Goal: Transaction & Acquisition: Subscribe to service/newsletter

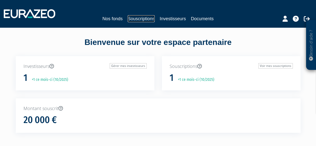
click at [144, 21] on link "Souscriptions" at bounding box center [141, 18] width 27 height 7
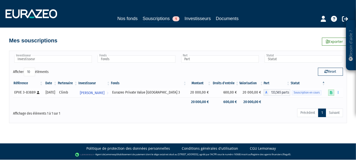
click at [320, 94] on icon at bounding box center [331, 92] width 3 height 3
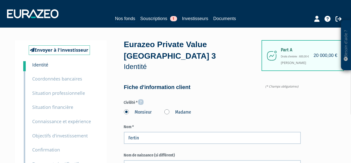
click at [62, 78] on small "Coordonnées bancaires" at bounding box center [58, 79] width 50 height 6
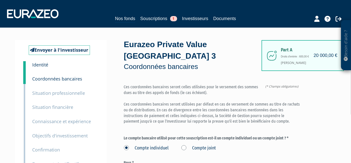
click at [62, 95] on small "Situation professionnelle" at bounding box center [59, 93] width 53 height 6
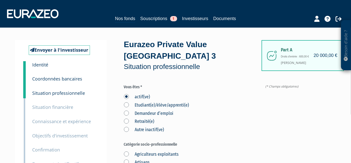
click at [51, 109] on small "Situation financière" at bounding box center [53, 107] width 41 height 6
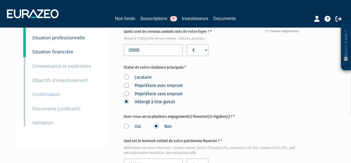
scroll to position [56, 0]
click at [68, 67] on small "Connaissance et expérience" at bounding box center [62, 66] width 59 height 6
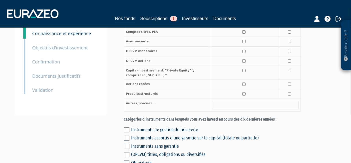
scroll to position [56, 0]
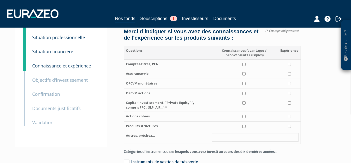
click at [59, 79] on small "Objectifs d'investissement" at bounding box center [61, 80] width 56 height 6
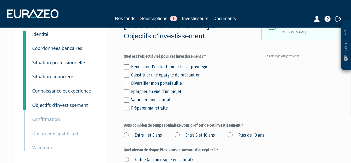
scroll to position [28, 0]
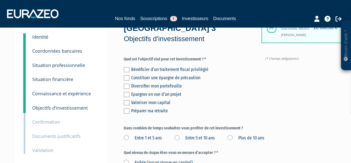
click at [126, 84] on label at bounding box center [127, 86] width 6 height 5
click at [0, 0] on input "checkbox" at bounding box center [0, 0] width 0 height 0
click at [128, 108] on label at bounding box center [127, 110] width 6 height 5
click at [0, 0] on input "checkbox" at bounding box center [0, 0] width 0 height 0
click at [127, 100] on label at bounding box center [127, 102] width 6 height 5
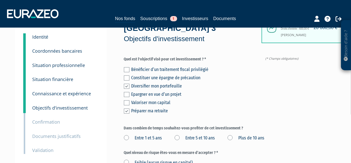
click at [0, 0] on input "checkbox" at bounding box center [0, 0] width 0 height 0
click at [129, 108] on label at bounding box center [127, 110] width 6 height 5
click at [0, 0] on input "checkbox" at bounding box center [0, 0] width 0 height 0
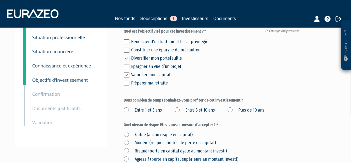
click at [128, 107] on label "Entre 1 et 5 ans" at bounding box center [143, 110] width 38 height 7
click at [0, 0] on ans "Entre 1 et 5 ans" at bounding box center [0, 0] width 0 height 0
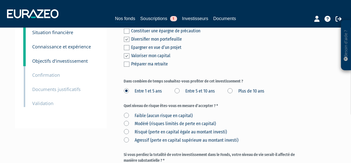
scroll to position [83, 0]
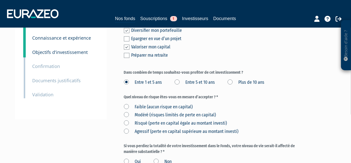
click at [42, 83] on small "Documents justificatifs" at bounding box center [57, 80] width 49 height 6
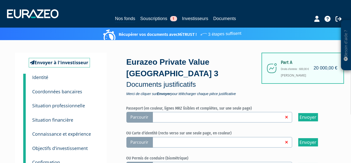
click at [143, 112] on span "Parcourir" at bounding box center [140, 117] width 27 height 11
click at [0, 0] on input "Parcourir" at bounding box center [0, 0] width 0 height 0
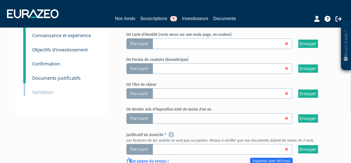
scroll to position [111, 0]
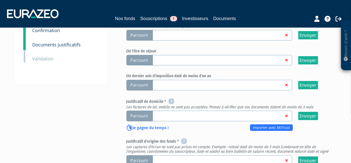
scroll to position [139, 0]
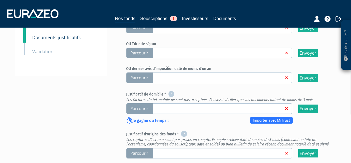
click at [143, 103] on span "Parcourir" at bounding box center [140, 108] width 27 height 11
click at [0, 0] on input "Parcourir" at bounding box center [0, 0] width 0 height 0
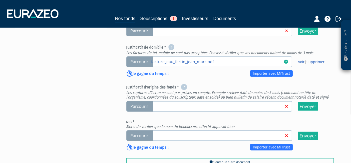
scroll to position [194, 0]
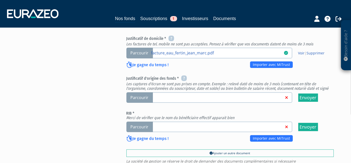
click at [147, 92] on span "Parcourir" at bounding box center [140, 97] width 27 height 11
click at [0, 0] on input "Parcourir" at bounding box center [0, 0] width 0 height 0
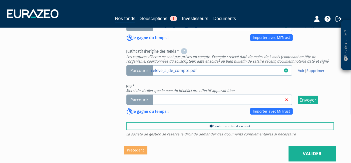
scroll to position [194, 0]
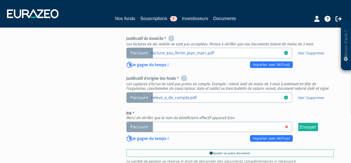
click at [141, 121] on span "Parcourir" at bounding box center [140, 126] width 27 height 11
click at [0, 0] on input "Parcourir" at bounding box center [0, 0] width 0 height 0
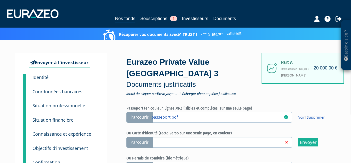
scroll to position [194, 0]
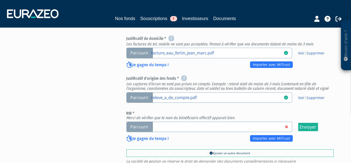
click at [144, 121] on span "Parcourir" at bounding box center [140, 126] width 27 height 11
click at [0, 0] on input "Parcourir" at bounding box center [0, 0] width 0 height 0
click at [138, 121] on span "Parcourir" at bounding box center [140, 126] width 27 height 11
click at [0, 0] on input "Parcourir" at bounding box center [0, 0] width 0 height 0
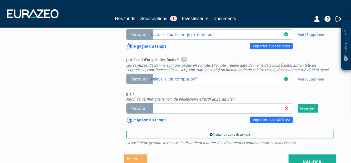
scroll to position [226, 0]
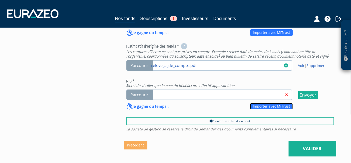
click at [265, 103] on link "Importer avec MiTrust" at bounding box center [271, 106] width 43 height 7
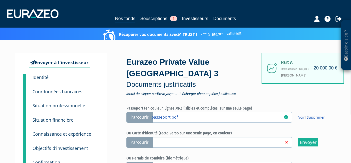
scroll to position [226, 0]
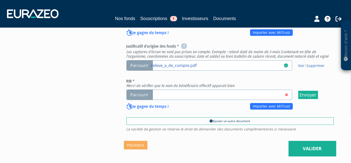
click at [146, 89] on span "Parcourir" at bounding box center [140, 94] width 27 height 11
click at [0, 0] on input "Parcourir" at bounding box center [0, 0] width 0 height 0
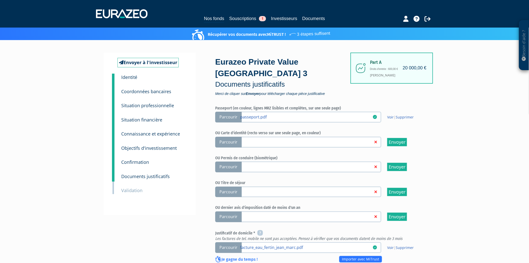
click at [130, 78] on small "Identité" at bounding box center [129, 77] width 16 height 6
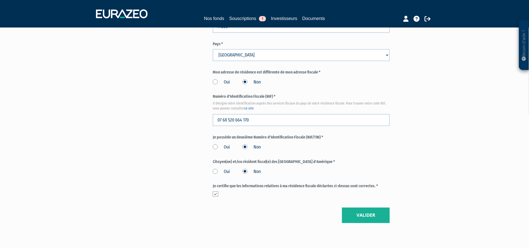
scroll to position [507, 0]
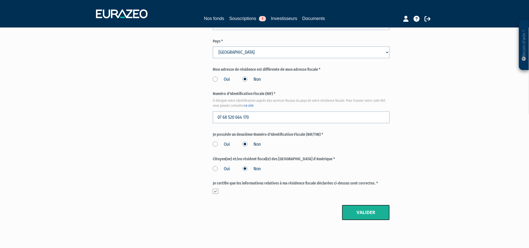
click at [351, 205] on button "Valider" at bounding box center [366, 213] width 48 height 16
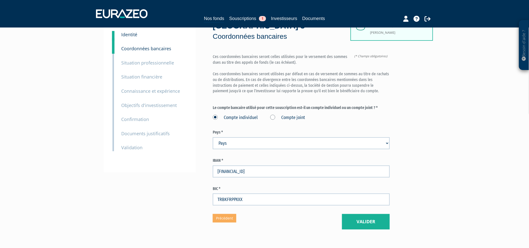
scroll to position [21, 0]
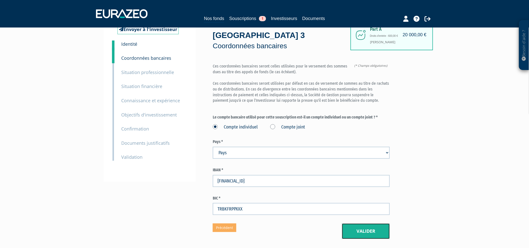
click at [366, 224] on button "Valider" at bounding box center [366, 232] width 48 height 16
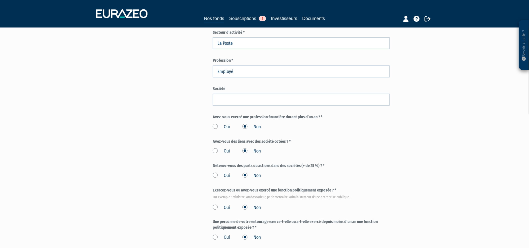
scroll to position [194, 0]
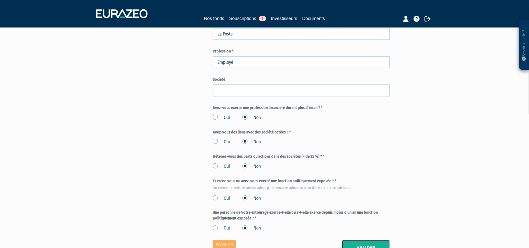
click at [365, 240] on button "Valider" at bounding box center [366, 248] width 48 height 16
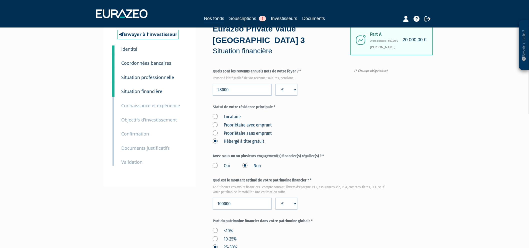
scroll to position [28, 0]
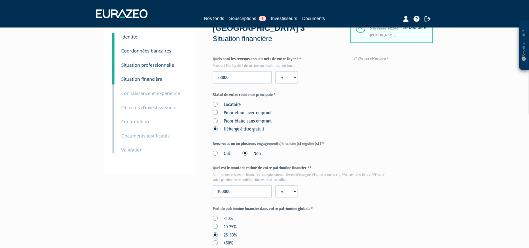
click at [215, 151] on label "Oui" at bounding box center [221, 154] width 17 height 7
click at [0, 0] on input "Oui" at bounding box center [0, 0] width 0 height 0
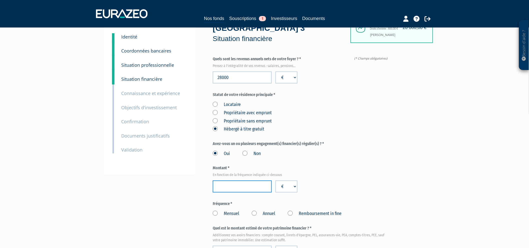
click at [242, 181] on input "number" at bounding box center [242, 187] width 59 height 12
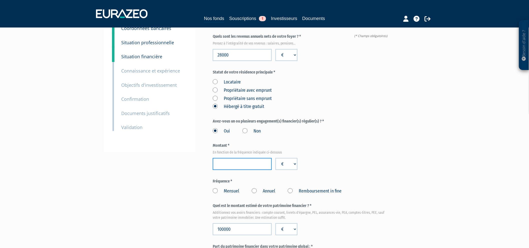
scroll to position [83, 0]
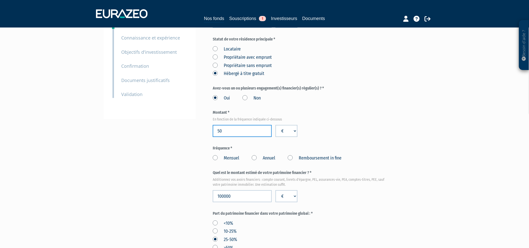
type input "5"
type input "470"
click at [216, 155] on label "Mensuel" at bounding box center [226, 158] width 27 height 7
click at [0, 0] on input "Mensuel" at bounding box center [0, 0] width 0 height 0
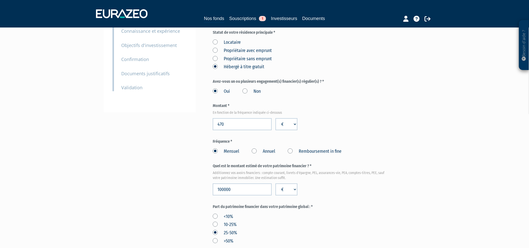
scroll to position [111, 0]
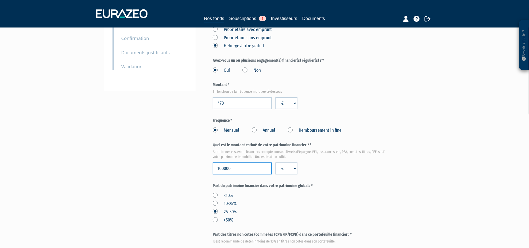
click at [233, 163] on input "100000" at bounding box center [242, 169] width 59 height 12
type input "265000"
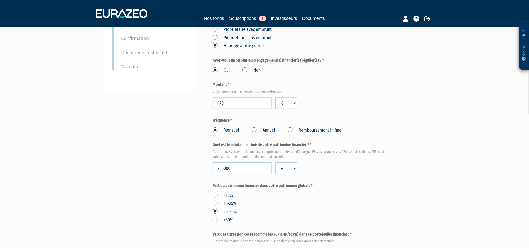
click at [344, 191] on div "<10% 10-25% 25-50% >50%" at bounding box center [301, 207] width 177 height 33
click at [215, 217] on label ">50%" at bounding box center [223, 220] width 21 height 7
click at [0, 0] on input ">50%" at bounding box center [0, 0] width 0 height 0
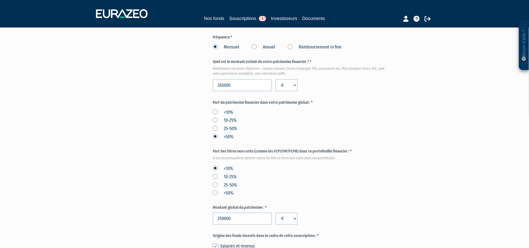
scroll to position [222, 0]
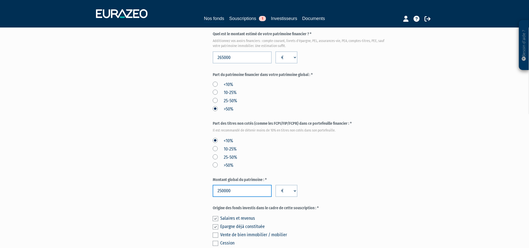
drag, startPoint x: 226, startPoint y: 182, endPoint x: 168, endPoint y: 186, distance: 57.9
click at [169, 186] on div "Envoyer à l'investisseur 1 Identité 2 Coordonnées bancaires 3 Situation profess…" at bounding box center [265, 65] width 314 height 494
type input "400000"
click at [389, 177] on div "Montant global du patrimoine : * 400000 € $ £" at bounding box center [301, 187] width 177 height 20
click at [245, 185] on input "400000" at bounding box center [242, 191] width 59 height 12
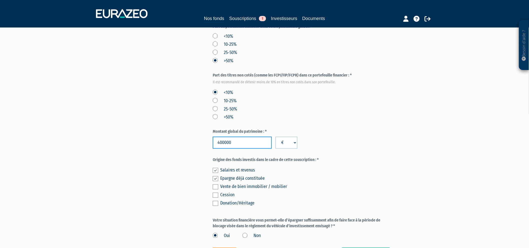
scroll to position [291, 0]
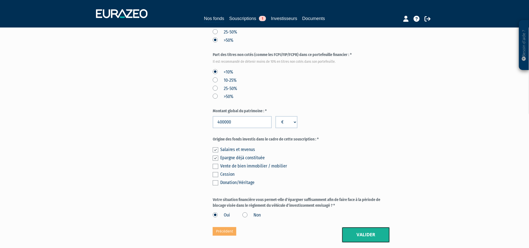
click at [365, 227] on button "Valider" at bounding box center [366, 235] width 48 height 16
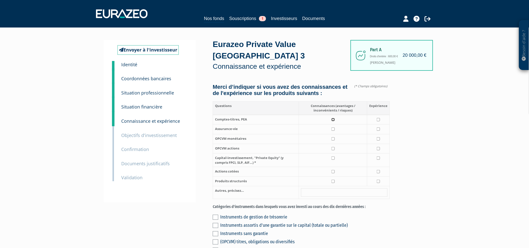
click at [333, 118] on input "checkbox" at bounding box center [333, 119] width 3 height 3
checkbox input "true"
click at [378, 118] on input "checkbox" at bounding box center [378, 119] width 3 height 3
checkbox input "true"
click at [334, 128] on input "checkbox" at bounding box center [333, 129] width 3 height 3
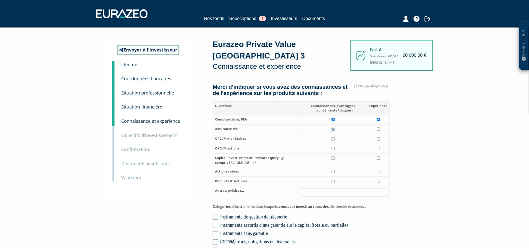
checkbox input "true"
click at [380, 128] on input "checkbox" at bounding box center [378, 129] width 3 height 3
checkbox input "true"
click at [333, 137] on input "checkbox" at bounding box center [333, 138] width 3 height 3
checkbox input "true"
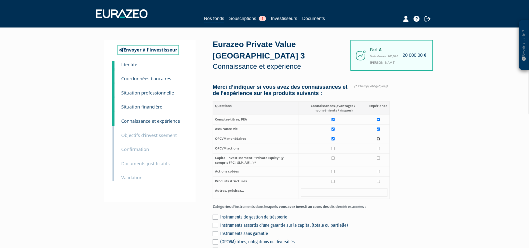
click at [378, 137] on input "checkbox" at bounding box center [378, 138] width 3 height 3
checkbox input "true"
click at [333, 147] on input "checkbox" at bounding box center [333, 148] width 3 height 3
checkbox input "true"
click at [378, 147] on input "checkbox" at bounding box center [378, 148] width 3 height 3
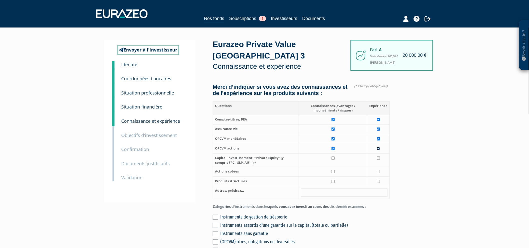
checkbox input "true"
click at [333, 157] on input "checkbox" at bounding box center [333, 158] width 3 height 3
checkbox input "true"
click at [333, 170] on input "checkbox" at bounding box center [333, 171] width 3 height 3
checkbox input "true"
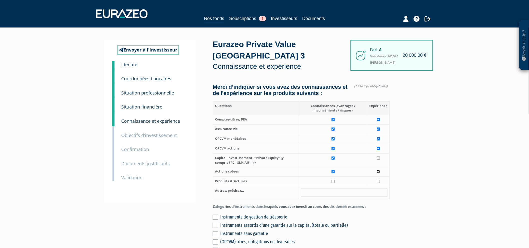
click at [379, 170] on input "checkbox" at bounding box center [378, 171] width 3 height 3
checkbox input "true"
drag, startPoint x: 494, startPoint y: 110, endPoint x: 484, endPoint y: 111, distance: 9.3
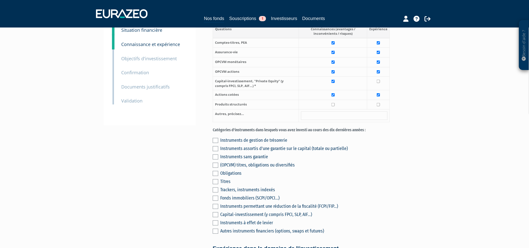
scroll to position [111, 0]
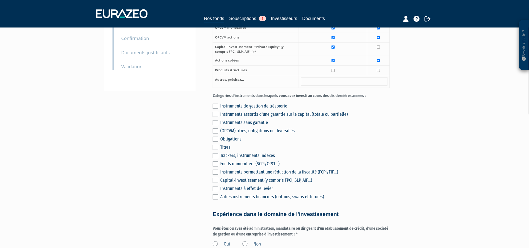
click at [214, 137] on label at bounding box center [216, 139] width 6 height 5
click at [0, 0] on input "checkbox" at bounding box center [0, 0] width 0 height 0
click at [214, 129] on label at bounding box center [216, 131] width 6 height 5
click at [0, 0] on input "checkbox" at bounding box center [0, 0] width 0 height 0
click at [215, 145] on label at bounding box center [216, 147] width 6 height 5
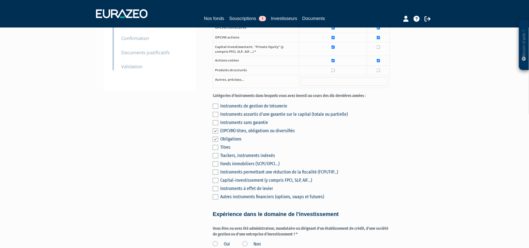
click at [0, 0] on input "checkbox" at bounding box center [0, 0] width 0 height 0
click at [214, 153] on label at bounding box center [216, 155] width 6 height 5
click at [0, 0] on input "checkbox" at bounding box center [0, 0] width 0 height 0
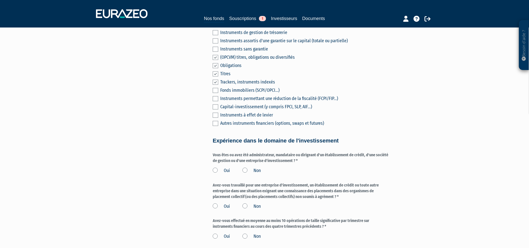
scroll to position [194, 0]
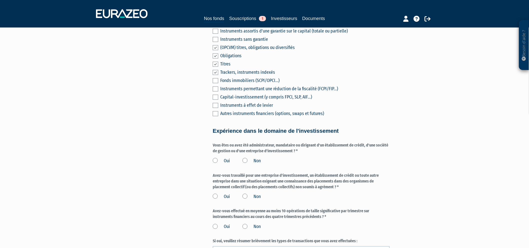
click at [246, 158] on label "Non" at bounding box center [252, 161] width 18 height 7
click at [0, 0] on input "Non" at bounding box center [0, 0] width 0 height 0
click at [248, 194] on label "Non" at bounding box center [252, 197] width 18 height 7
click at [0, 0] on input "Non" at bounding box center [0, 0] width 0 height 0
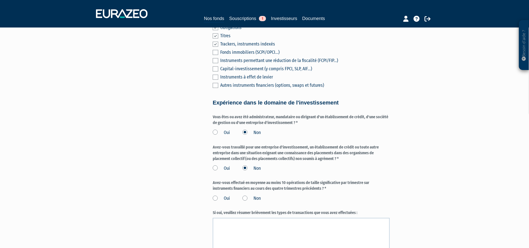
scroll to position [250, 0]
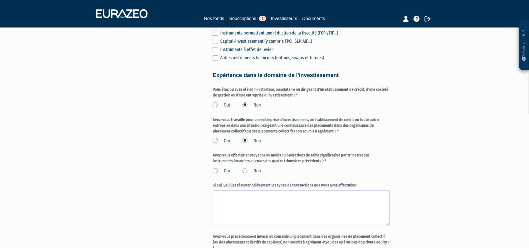
click at [247, 168] on label "Non" at bounding box center [252, 171] width 18 height 7
click at [0, 0] on input "Non" at bounding box center [0, 0] width 0 height 0
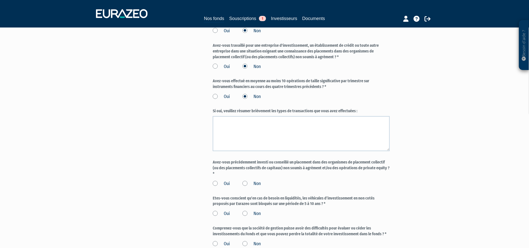
scroll to position [333, 0]
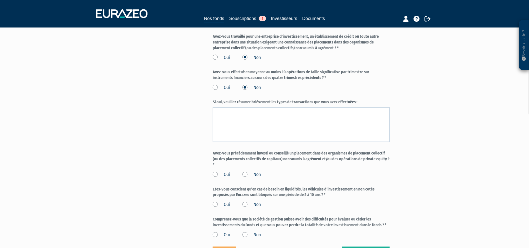
click at [245, 172] on label "Non" at bounding box center [252, 175] width 18 height 7
click at [0, 0] on input "Non" at bounding box center [0, 0] width 0 height 0
click at [215, 202] on label "Oui" at bounding box center [221, 205] width 17 height 7
click at [0, 0] on input "Oui" at bounding box center [0, 0] width 0 height 0
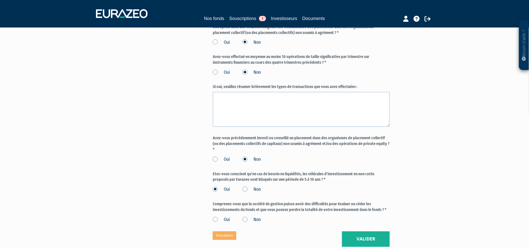
scroll to position [361, 0]
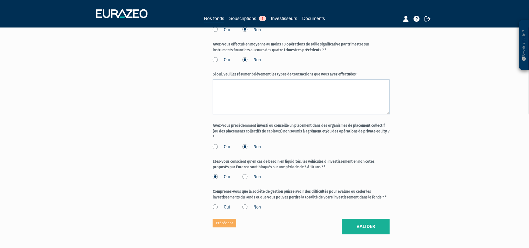
click at [216, 204] on label "Oui" at bounding box center [221, 207] width 17 height 7
click at [0, 0] on input "Oui" at bounding box center [0, 0] width 0 height 0
click at [365, 219] on button "Valider" at bounding box center [366, 227] width 48 height 16
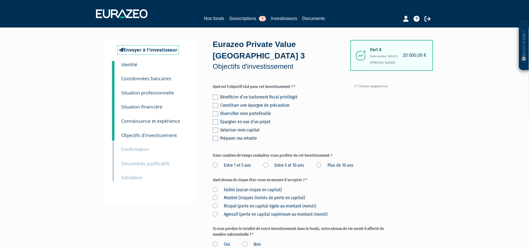
click at [216, 128] on label at bounding box center [216, 130] width 6 height 5
click at [0, 0] on input "checkbox" at bounding box center [0, 0] width 0 height 0
click at [217, 111] on label at bounding box center [216, 113] width 6 height 5
click at [0, 0] on input "checkbox" at bounding box center [0, 0] width 0 height 0
click at [324, 162] on label "Plus de 10 ans" at bounding box center [335, 165] width 37 height 7
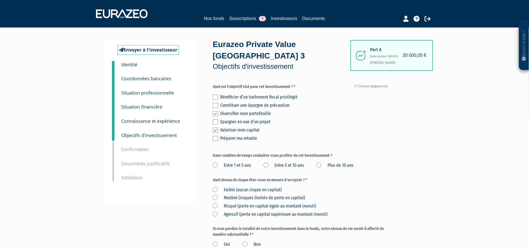
click at [0, 0] on ans "Plus de 10 ans" at bounding box center [0, 0] width 0 height 0
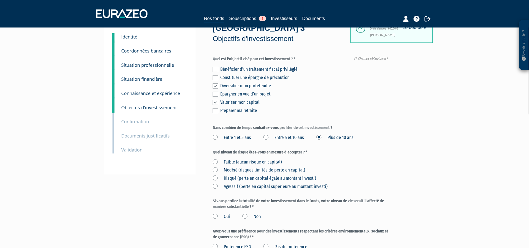
scroll to position [56, 0]
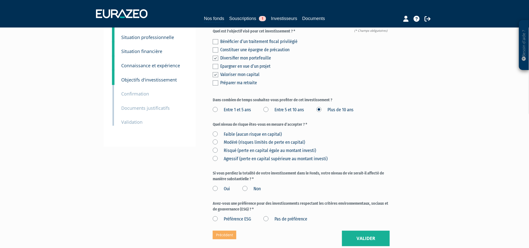
click at [216, 139] on label "Modéré (risques limités de perte en capital)" at bounding box center [259, 142] width 92 height 7
click at [0, 0] on capital\) "Modéré (risques limités de perte en capital)" at bounding box center [0, 0] width 0 height 0
click at [247, 186] on label "Non" at bounding box center [252, 189] width 18 height 7
click at [0, 0] on input "Non" at bounding box center [0, 0] width 0 height 0
click at [268, 216] on label "Pas de préférence" at bounding box center [286, 219] width 44 height 7
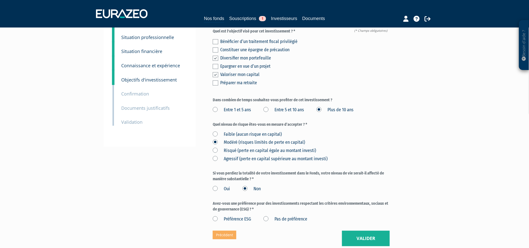
click at [0, 0] on préférence "Pas de préférence" at bounding box center [0, 0] width 0 height 0
click at [373, 231] on button "Valider" at bounding box center [366, 239] width 48 height 16
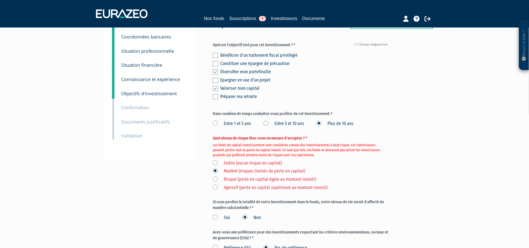
scroll to position [44, 0]
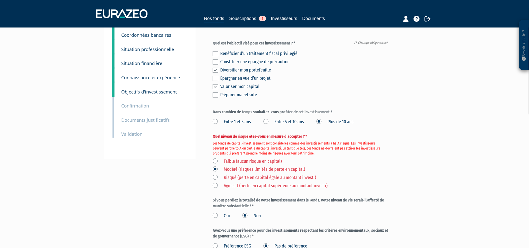
click at [215, 175] on label "Risqué (perte en capital égale au montant investi)" at bounding box center [264, 178] width 103 height 7
click at [0, 0] on investi\) "Risqué (perte en capital égale au montant investi)" at bounding box center [0, 0] width 0 height 0
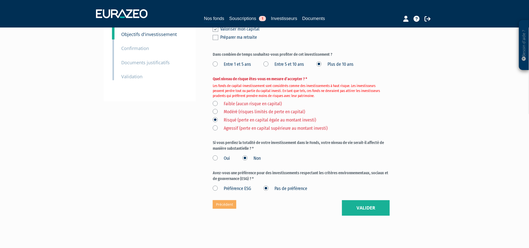
scroll to position [106, 0]
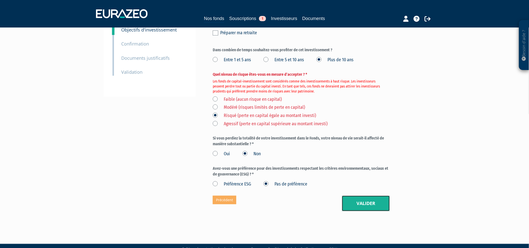
click at [359, 196] on button "Valider" at bounding box center [366, 204] width 48 height 16
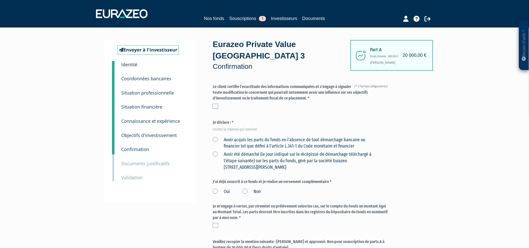
click at [217, 104] on label at bounding box center [216, 106] width 6 height 5
click at [0, 0] on input "checkbox" at bounding box center [0, 0] width 0 height 0
click at [218, 137] on label "Avoir acquis les parts du fonds en l'absence de tout démarchage bancaire ou fin…" at bounding box center [295, 143] width 165 height 13
click at [0, 0] on financier "Avoir acquis les parts du fonds en l'absence de tout démarchage bancaire ou fin…" at bounding box center [0, 0] width 0 height 0
click at [216, 151] on label "Avoir été démarché (le jour indiqué sur le récépissé de démarchage téléchargé à…" at bounding box center [295, 160] width 165 height 19
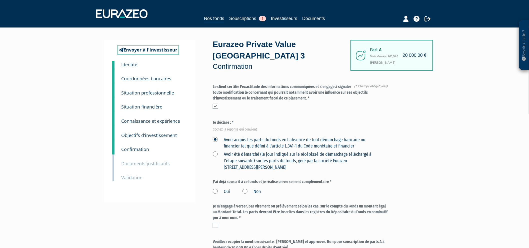
click at [0, 0] on Paris "Avoir été démarché (le jour indiqué sur le récépissé de démarchage téléchargé à…" at bounding box center [0, 0] width 0 height 0
click at [248, 189] on label "Non" at bounding box center [252, 192] width 18 height 7
click at [0, 0] on input "Non" at bounding box center [0, 0] width 0 height 0
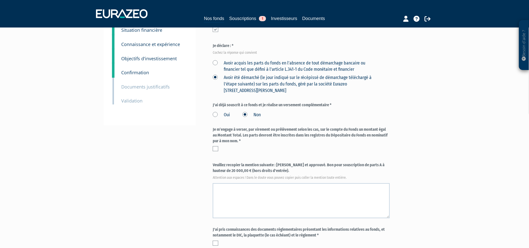
scroll to position [83, 0]
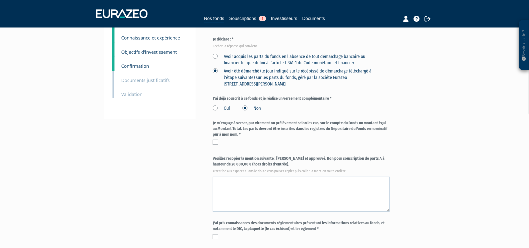
click at [215, 140] on label at bounding box center [216, 142] width 6 height 5
click at [0, 0] on input "checkbox" at bounding box center [0, 0] width 0 height 0
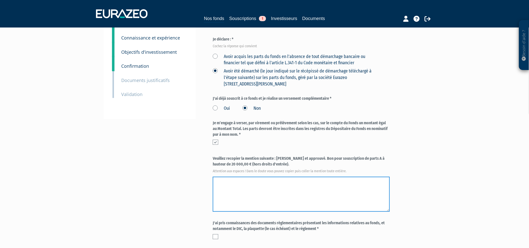
click at [246, 177] on textarea at bounding box center [301, 194] width 177 height 35
click at [224, 177] on textarea at bounding box center [301, 194] width 177 height 35
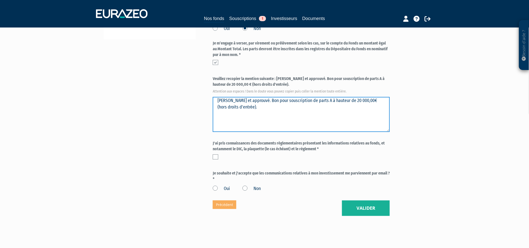
scroll to position [167, 0]
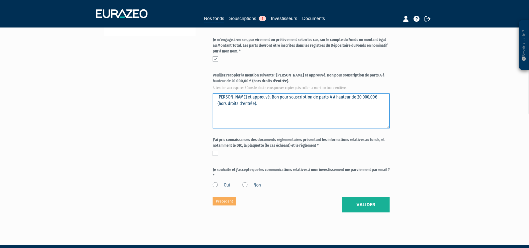
type textarea "Lu et approuvé. Bon pour souscription de parts A à hauteur de 20 000,00€ (hors …"
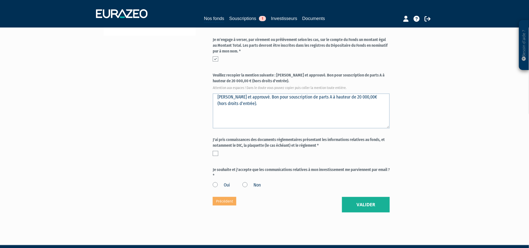
click at [216, 151] on label at bounding box center [216, 153] width 6 height 5
click at [0, 0] on input "checkbox" at bounding box center [0, 0] width 0 height 0
click at [216, 182] on label "Oui" at bounding box center [221, 185] width 17 height 7
click at [0, 0] on input "Oui" at bounding box center [0, 0] width 0 height 0
click at [375, 197] on button "Valider" at bounding box center [366, 205] width 48 height 16
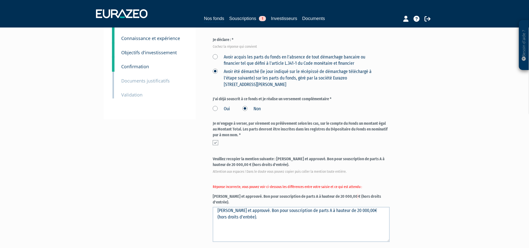
scroll to position [111, 0]
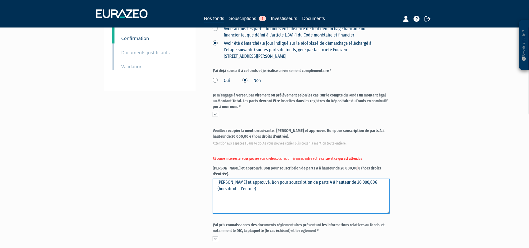
click at [257, 179] on textarea "[PERSON_NAME] et approuvé. Bon pour souscription de parts A à hauteur de 20 000…" at bounding box center [301, 196] width 177 height 35
click at [350, 179] on textarea "[PERSON_NAME] et approuvé. Bon pour souscription de parts A à hauteur de 20 000…" at bounding box center [301, 196] width 177 height 35
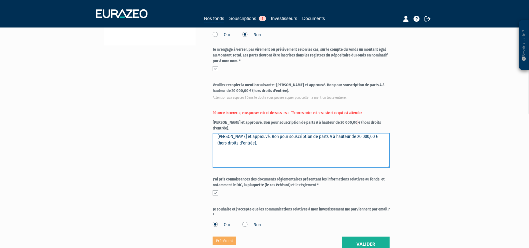
scroll to position [192, 0]
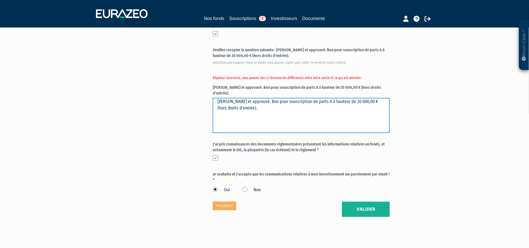
type textarea "Lu et approuvé. Bon pour souscription de parts A à hauteur de 20 000,00 € (hors…"
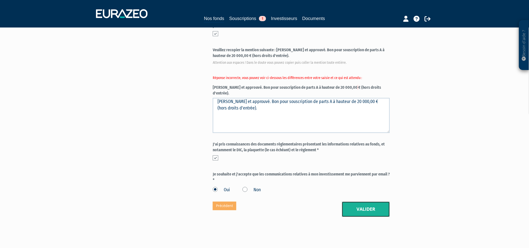
click at [363, 202] on button "Valider" at bounding box center [366, 210] width 48 height 16
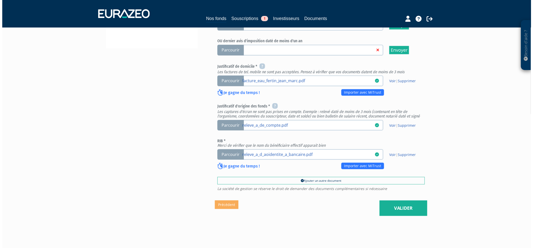
scroll to position [168, 0]
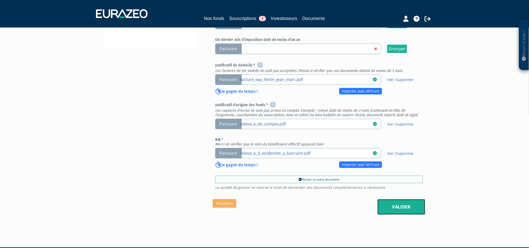
click at [403, 199] on link "Valider" at bounding box center [402, 207] width 48 height 16
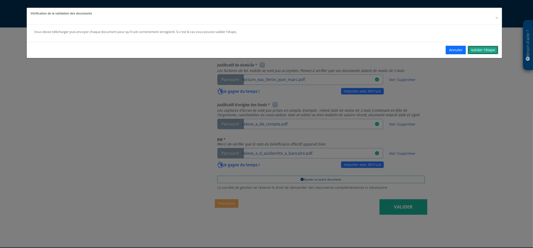
click at [482, 46] on link "Valider l'étape" at bounding box center [483, 50] width 31 height 9
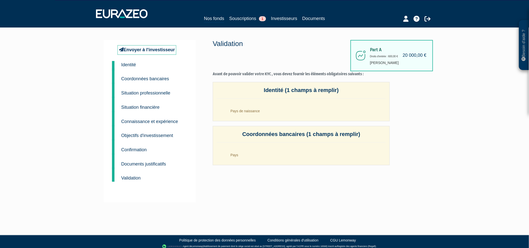
click at [274, 80] on div "Validation Avant de pouvoir valider votre KYC , vous devez fournir les éléments…" at bounding box center [301, 105] width 177 height 130
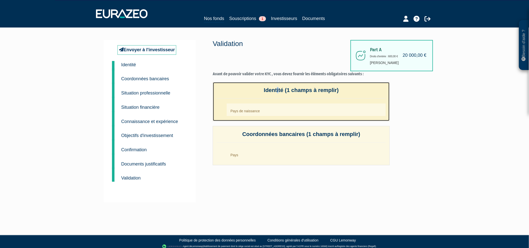
click at [285, 93] on h4 "Identité (1 champs à remplir)" at bounding box center [301, 92] width 169 height 11
click at [277, 113] on li "Pays de naissance" at bounding box center [306, 110] width 159 height 13
click at [275, 111] on li "Pays de naissance" at bounding box center [306, 110] width 159 height 13
click at [275, 110] on li "Pays de naissance" at bounding box center [306, 110] width 159 height 13
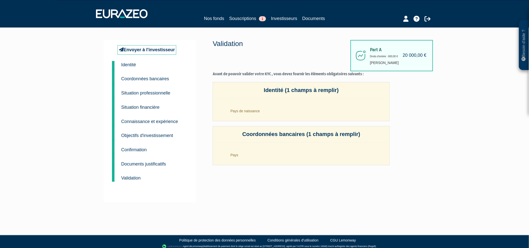
drag, startPoint x: 415, startPoint y: 140, endPoint x: 404, endPoint y: 136, distance: 12.0
click at [415, 141] on div "Part A 20 000,00 € Droits d'entrée : 600,00 € Sylvain Fertin Validation Avant d…" at bounding box center [319, 121] width 213 height 163
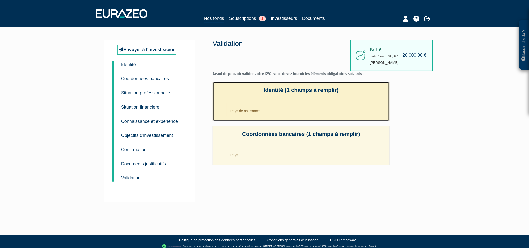
click at [353, 113] on li "Pays de naissance" at bounding box center [306, 110] width 159 height 13
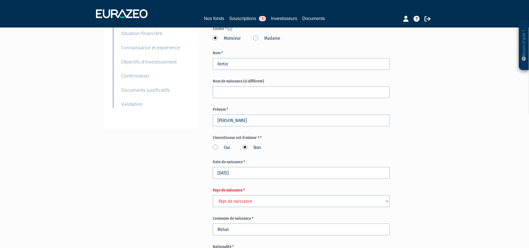
scroll to position [83, 0]
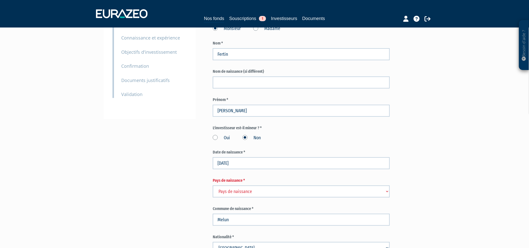
click at [303, 186] on select "Pays de naissance Afghanistan Afrique du Sud Albanie Algérie Allemagne Andorre" at bounding box center [301, 192] width 177 height 12
select select "75"
click at [213, 186] on select "Pays de naissance Afghanistan Afrique du Sud Albanie Algérie Allemagne Andorre" at bounding box center [301, 192] width 177 height 12
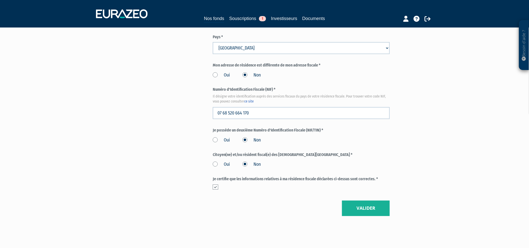
scroll to position [544, 0]
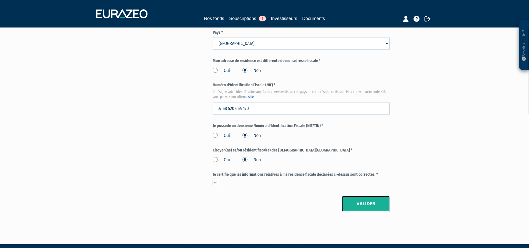
click at [360, 196] on button "Valider" at bounding box center [366, 204] width 48 height 16
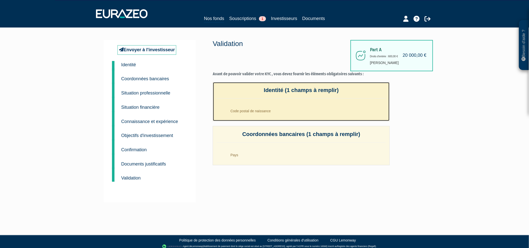
click at [263, 110] on li "Code postal de naissance" at bounding box center [306, 110] width 159 height 13
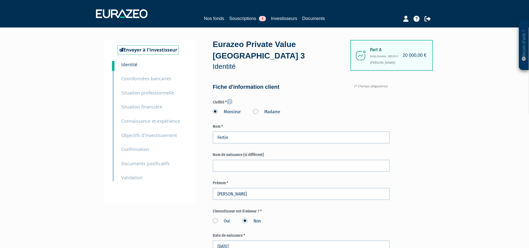
type input "6 77 16 01 43"
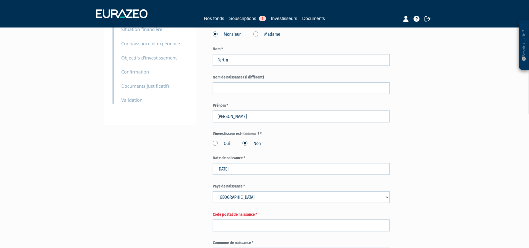
scroll to position [167, 0]
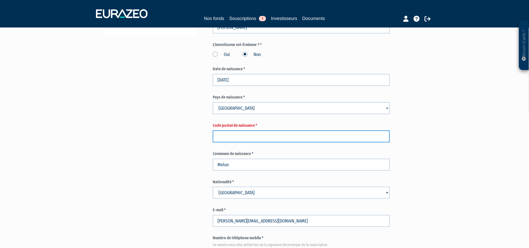
click at [248, 131] on input "text" at bounding box center [301, 137] width 177 height 12
type input "77000"
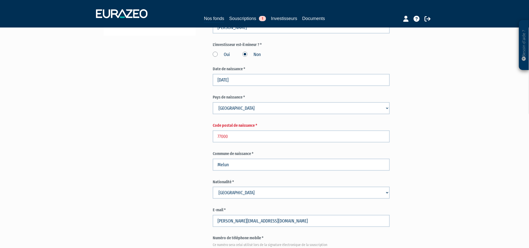
click at [424, 141] on div "Part A 20 000,00 € Droits d'entrée : 600,00 € Sylvain Fertin Eurazeo Private Va…" at bounding box center [319, 230] width 213 height 715
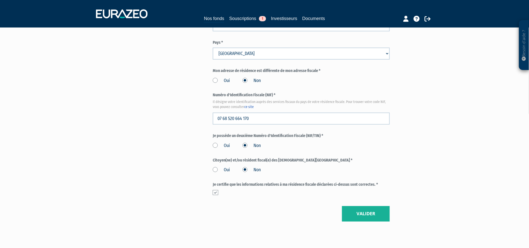
scroll to position [544, 0]
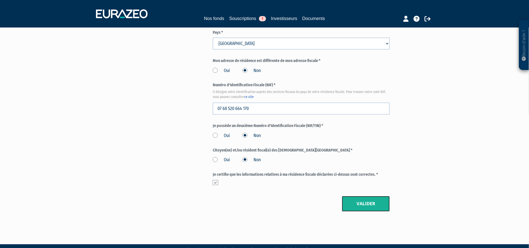
click at [367, 196] on button "Valider" at bounding box center [366, 204] width 48 height 16
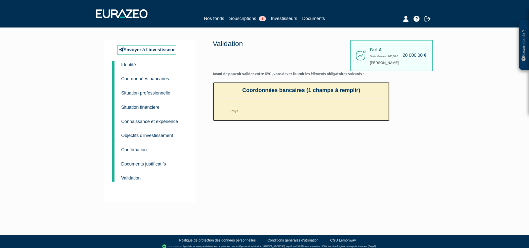
click at [240, 112] on li "Pays" at bounding box center [306, 110] width 159 height 13
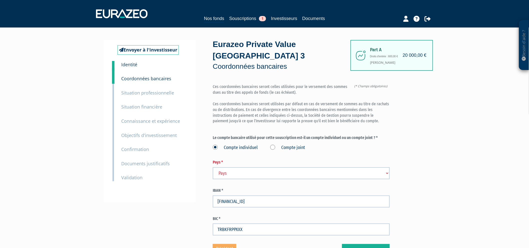
click at [254, 167] on select "Pays Afghanistan Afrique du Sud Albanie Algérie Allemagne Andorre" at bounding box center [301, 173] width 177 height 12
select select "75"
click at [213, 167] on select "Pays Afghanistan Afrique du Sud Albanie Algérie Allemagne Andorre" at bounding box center [301, 173] width 177 height 12
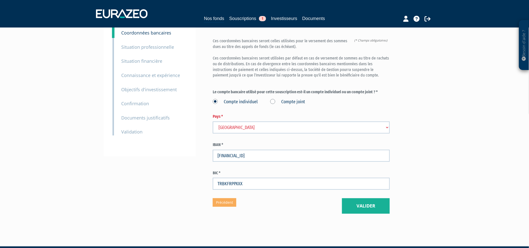
scroll to position [48, 0]
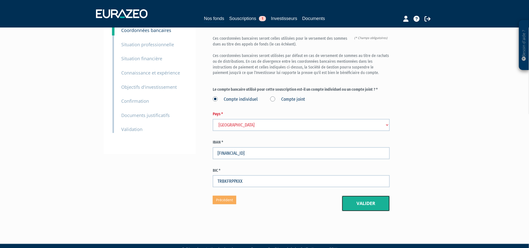
click at [356, 196] on button "Valider" at bounding box center [366, 204] width 48 height 16
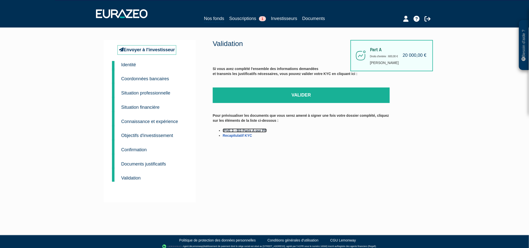
click at [248, 129] on link "IPVE 3 - BS Parts A pur PP" at bounding box center [245, 131] width 44 height 4
click at [234, 135] on link "Recapitulatif KYC" at bounding box center [237, 136] width 29 height 4
click at [296, 94] on link "Valider" at bounding box center [301, 96] width 177 height 16
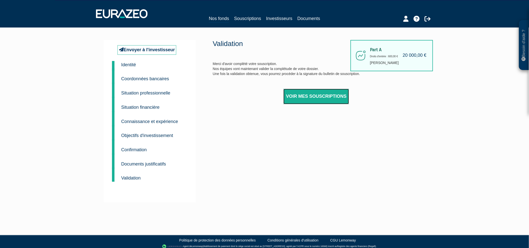
click at [316, 99] on link "Voir mes souscriptions" at bounding box center [317, 97] width 66 height 16
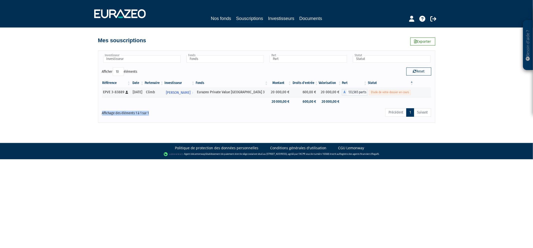
drag, startPoint x: 153, startPoint y: 112, endPoint x: 95, endPoint y: 111, distance: 57.3
click at [96, 111] on div "Besoin d'aide ? × J'ai besoin d'aide Si vous avez une question à propos du fonc…" at bounding box center [266, 61] width 533 height 123
click at [177, 128] on body "Besoin d'aide ? × J'ai besoin d'aide Si vous avez une question à propos du fonc…" at bounding box center [266, 79] width 533 height 159
